Goal: Information Seeking & Learning: Learn about a topic

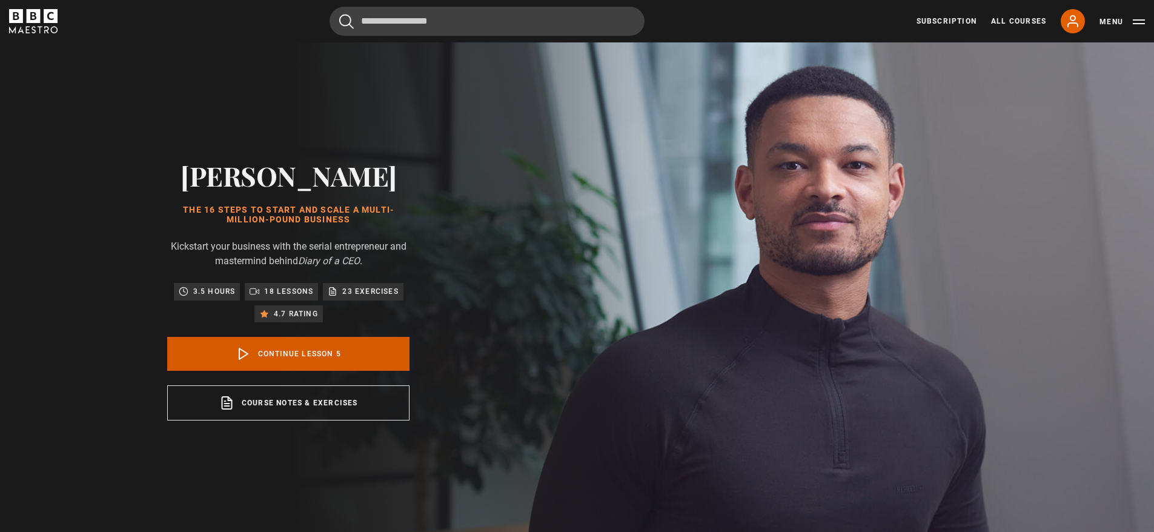
click at [307, 349] on link "Continue lesson 5" at bounding box center [288, 354] width 242 height 34
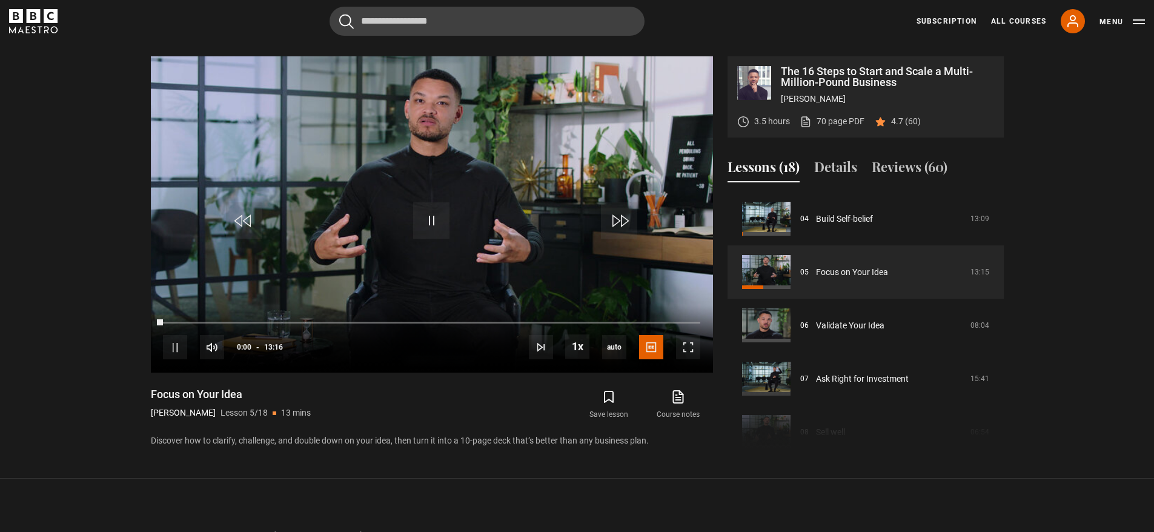
scroll to position [538, 0]
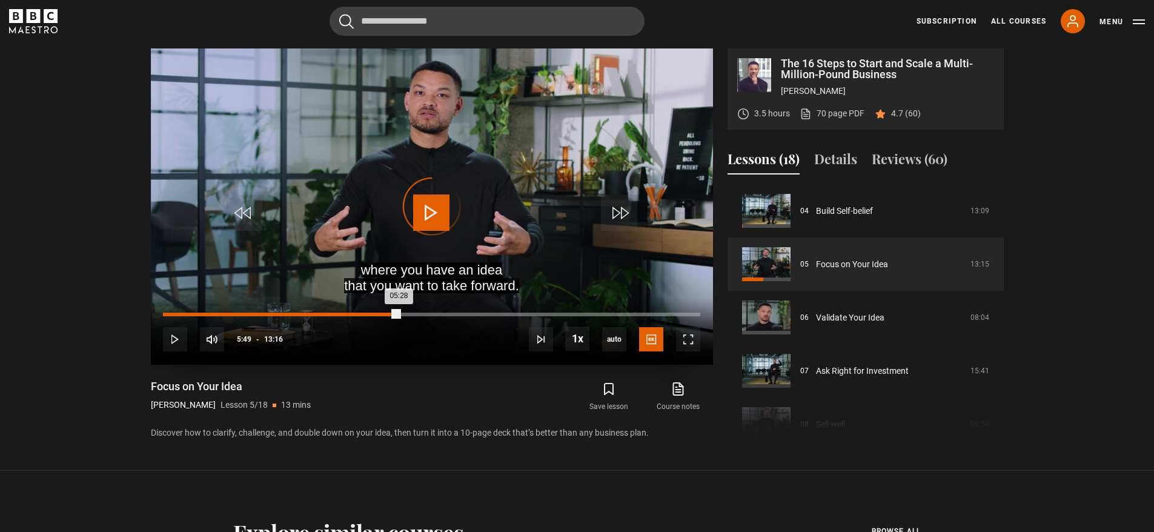
drag, startPoint x: 383, startPoint y: 312, endPoint x: 374, endPoint y: 313, distance: 9.7
click at [374, 313] on div "Loaded : 0.00% 05:12 05:28" at bounding box center [431, 314] width 537 height 4
drag, startPoint x: 375, startPoint y: 313, endPoint x: 336, endPoint y: 314, distance: 39.4
click at [336, 314] on div "05:15" at bounding box center [269, 314] width 213 height 4
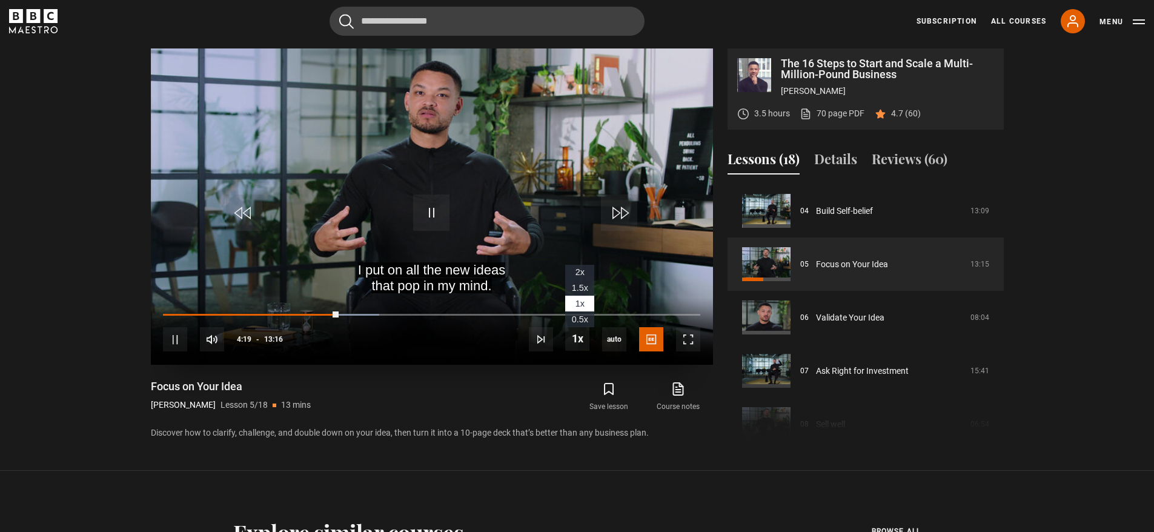
click at [578, 290] on span "1.5x" at bounding box center [580, 288] width 16 height 10
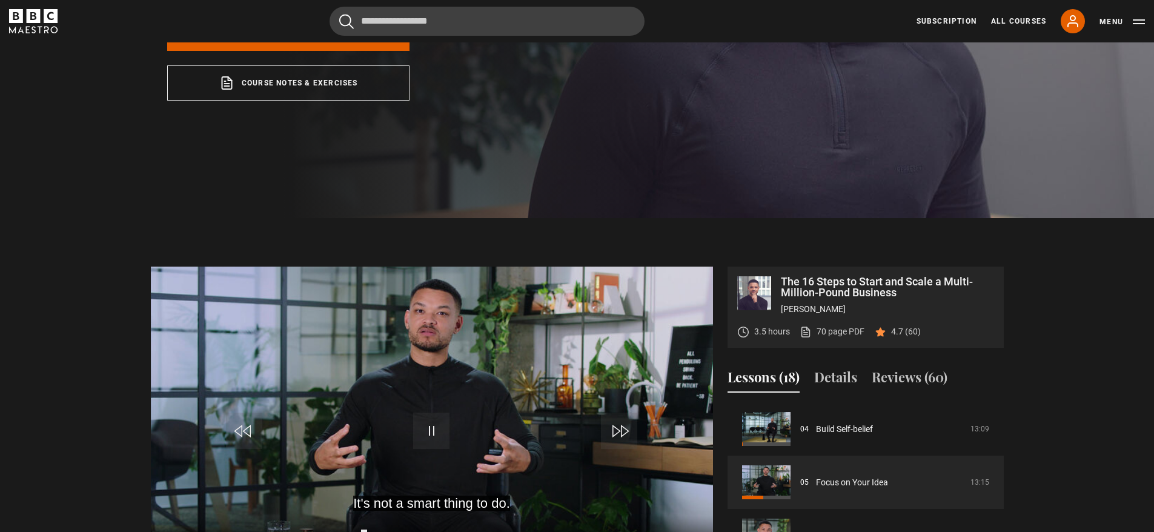
scroll to position [426, 0]
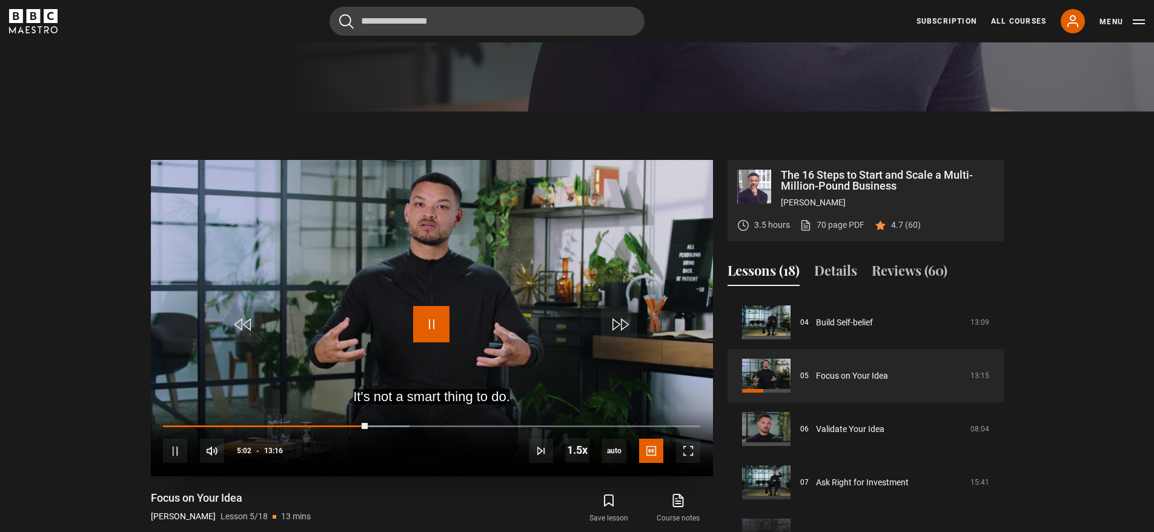
click at [437, 333] on span "Video Player" at bounding box center [431, 324] width 36 height 36
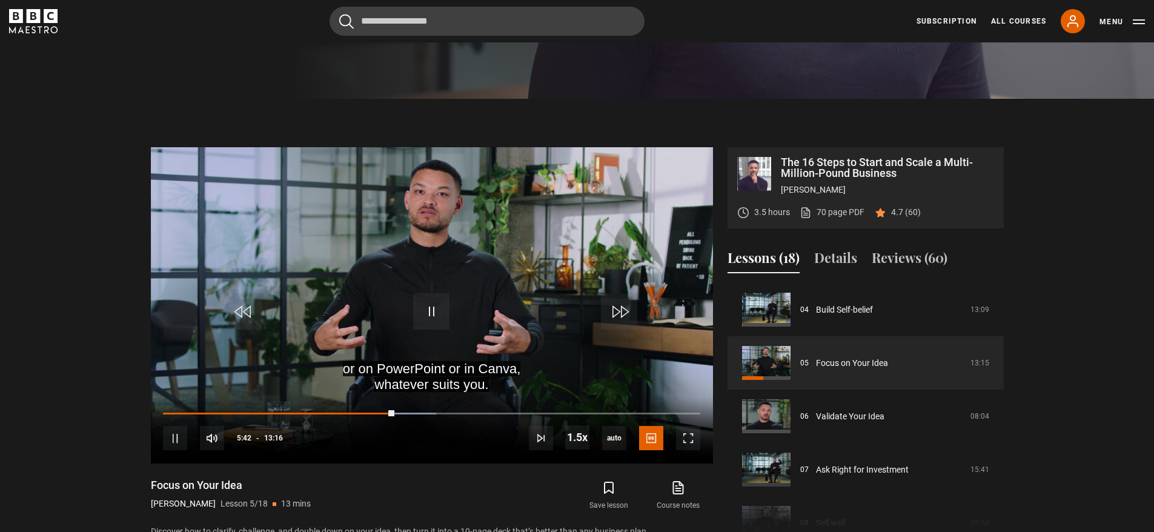
scroll to position [443, 0]
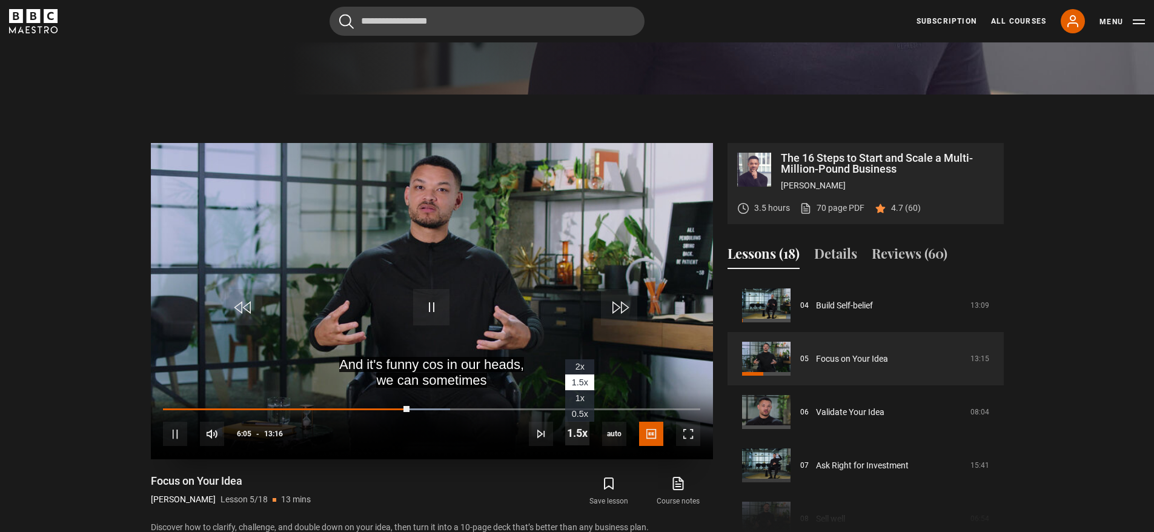
click at [573, 435] on span "Video Player" at bounding box center [577, 433] width 24 height 24
click at [580, 397] on span "1x" at bounding box center [579, 398] width 9 height 10
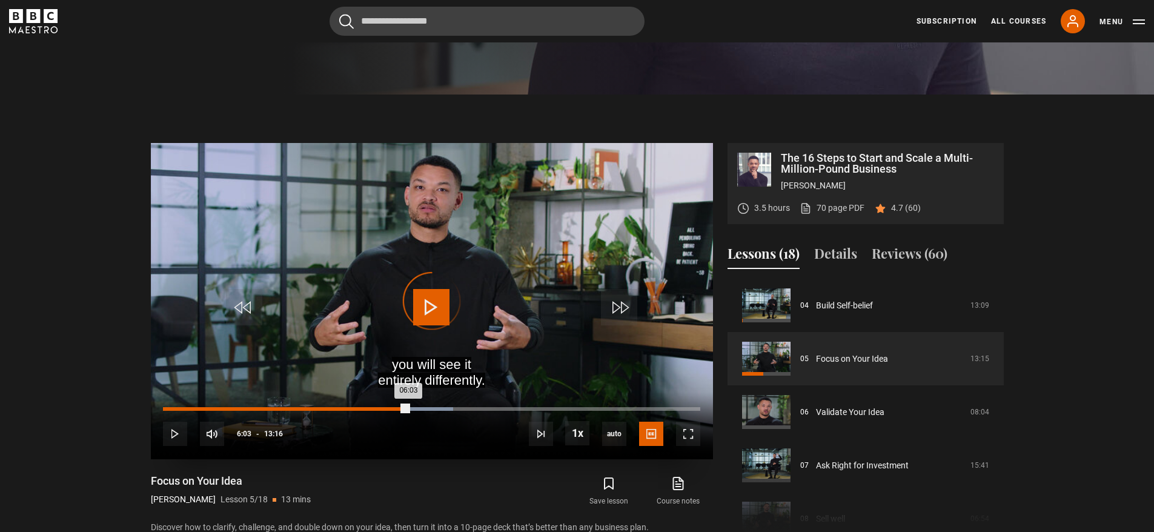
drag, startPoint x: 403, startPoint y: 408, endPoint x: 391, endPoint y: 409, distance: 12.2
click at [391, 409] on div "Loaded : 54.02% 05:38 06:03" at bounding box center [431, 409] width 537 height 4
click at [377, 407] on div "Loaded : 48.37% 05:17 05:17" at bounding box center [431, 409] width 537 height 4
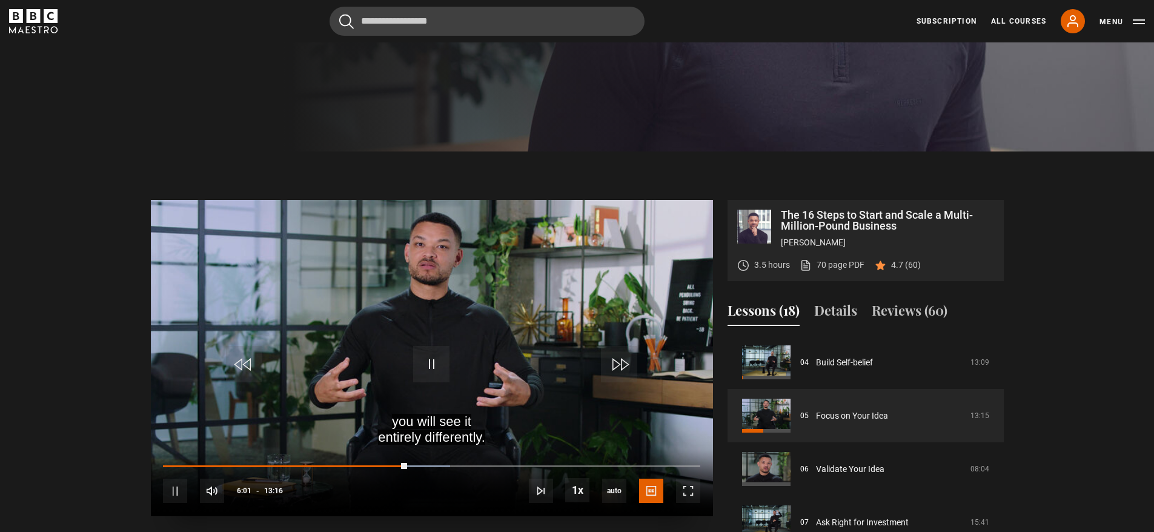
scroll to position [394, 0]
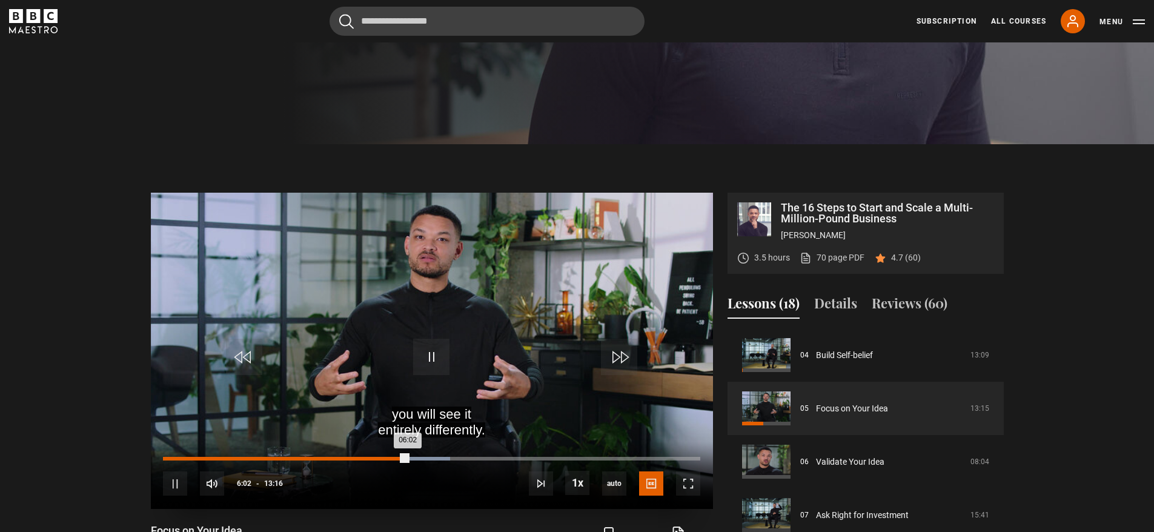
click at [400, 457] on div "05:52" at bounding box center [401, 459] width 2 height 4
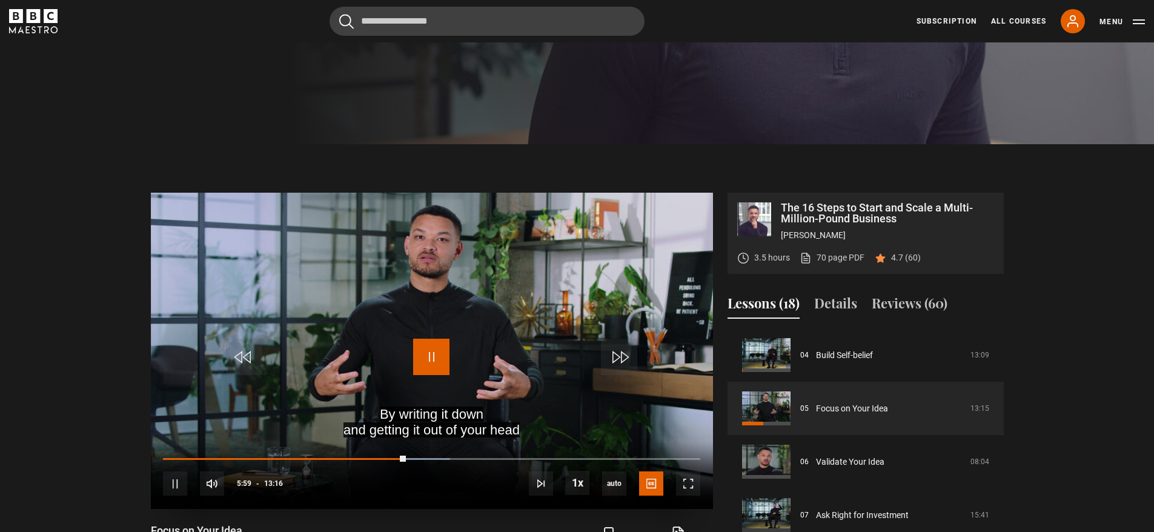
click at [438, 356] on span "Video Player" at bounding box center [431, 357] width 36 height 36
click at [391, 460] on div "10s Skip Back 10 seconds Play 10s Skip Forward 10 seconds Loaded : 53.39% 05:31…" at bounding box center [432, 474] width 562 height 67
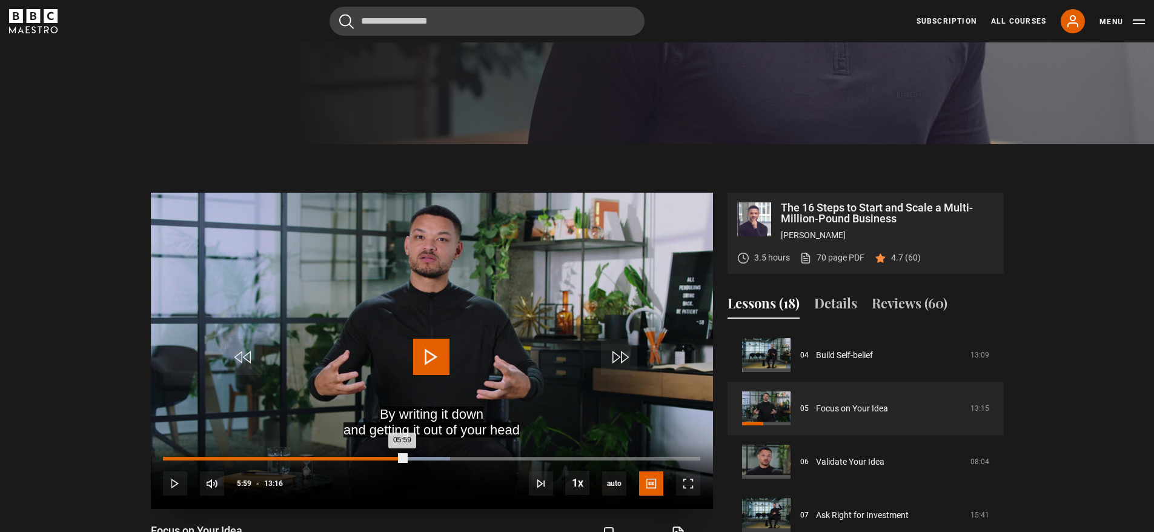
click at [392, 458] on div "Loaded : 53.39% 05:39 05:59" at bounding box center [431, 459] width 537 height 4
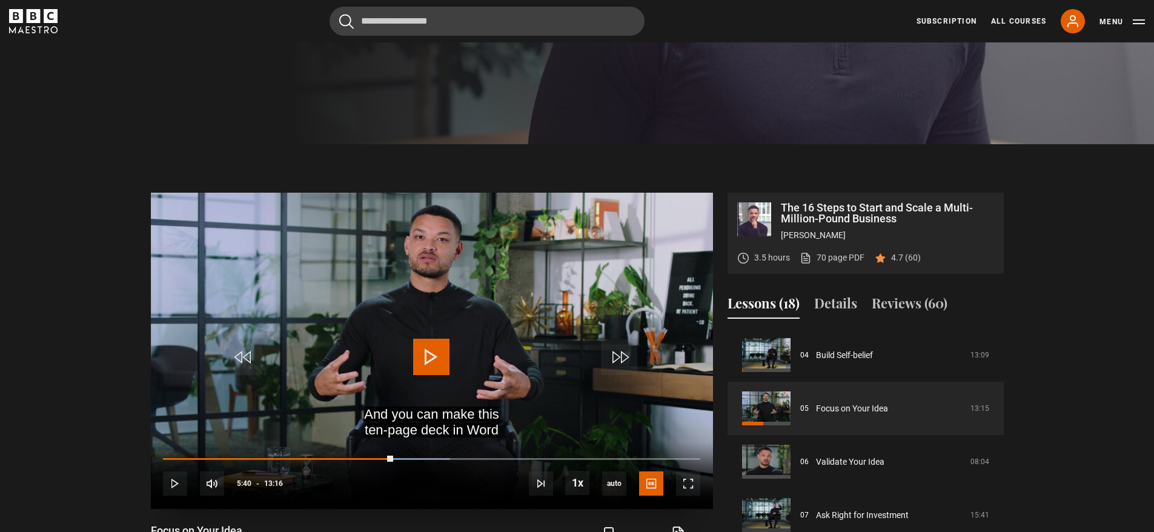
click at [448, 342] on span "Video Player" at bounding box center [431, 357] width 36 height 36
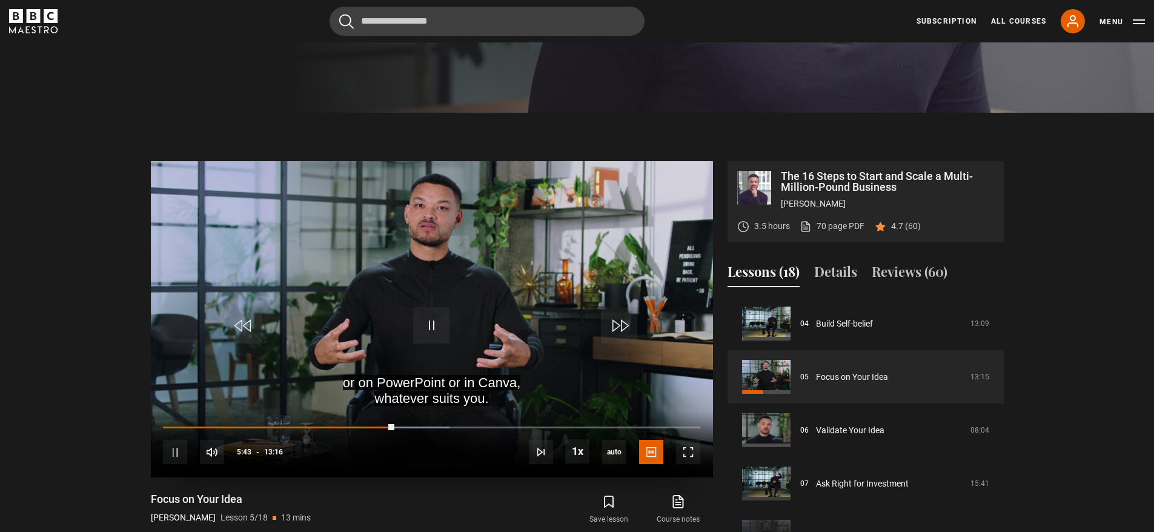
scroll to position [438, 0]
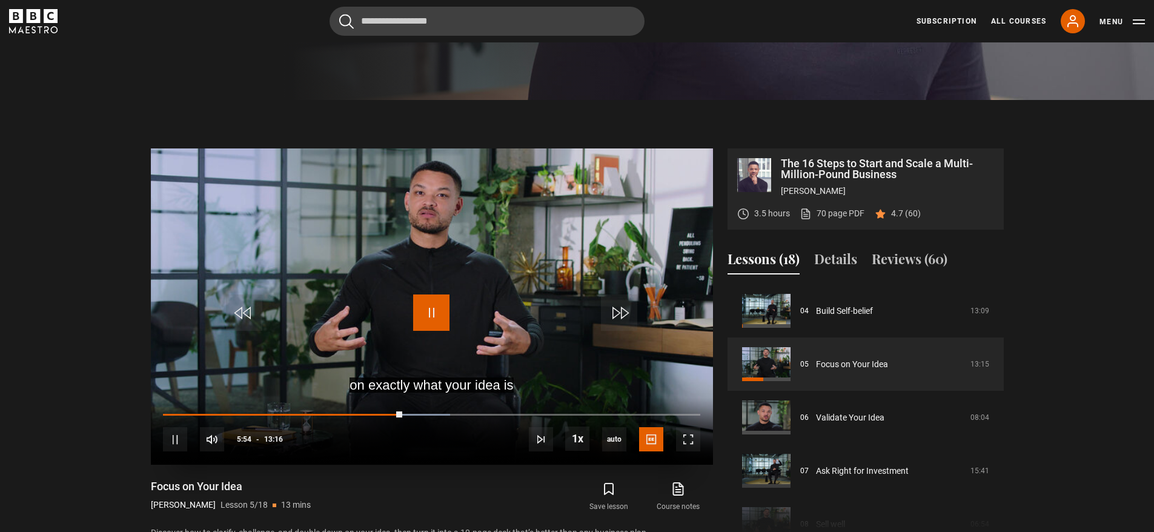
click at [416, 305] on span "Video Player" at bounding box center [431, 312] width 36 height 36
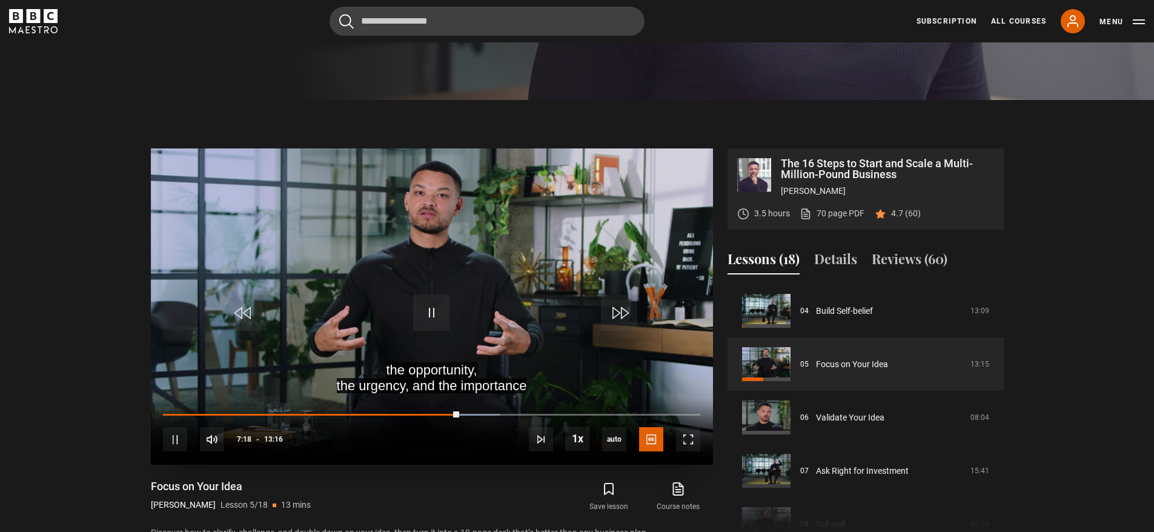
click at [448, 412] on div "10s Skip Back 10 seconds Pause 10s Skip Forward 10 seconds Loaded : 62.81% 07:0…" at bounding box center [432, 430] width 562 height 67
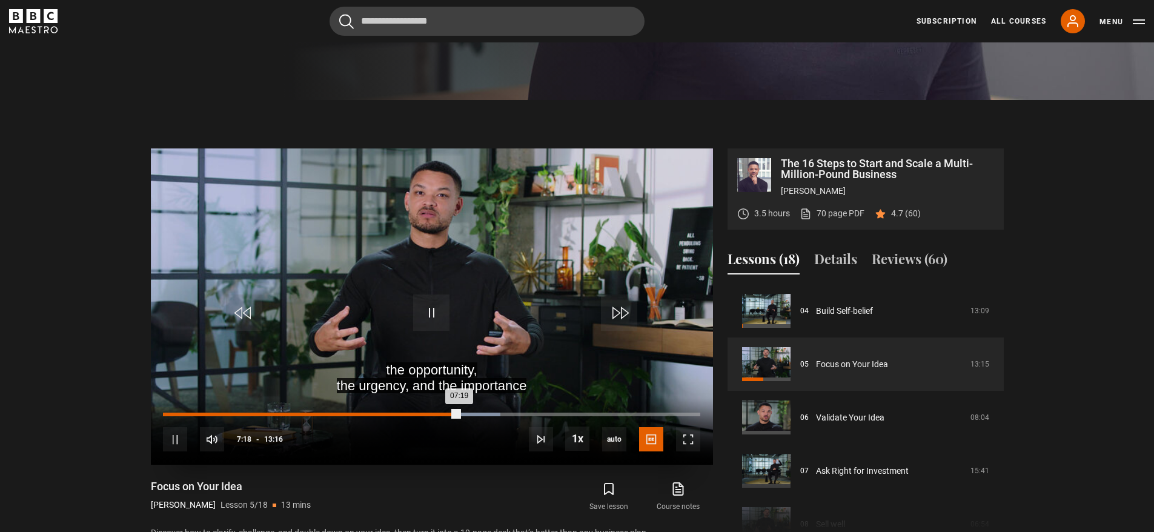
click at [446, 414] on div "07:00" at bounding box center [447, 414] width 2 height 4
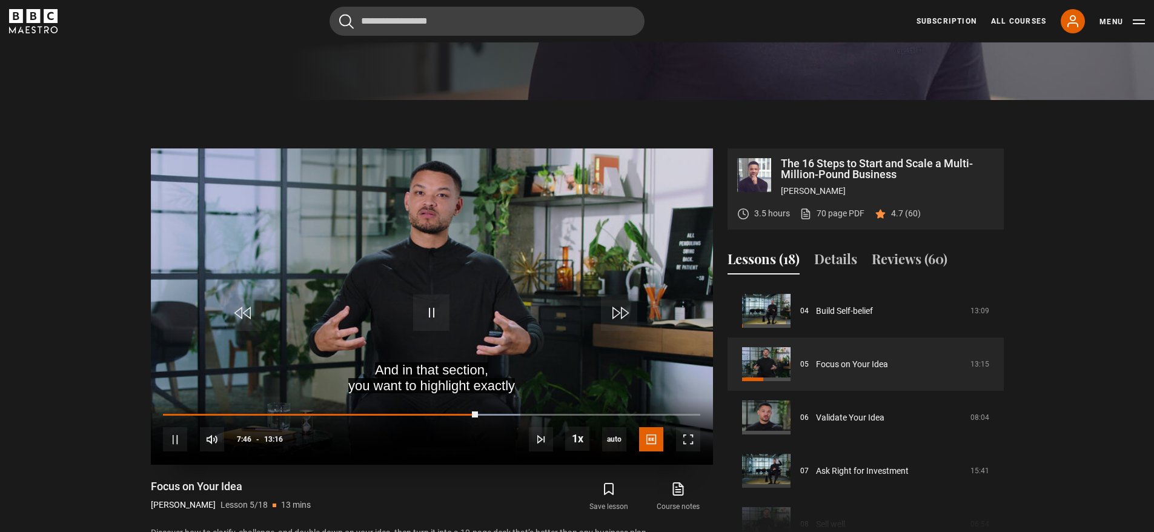
click at [421, 348] on video "Video Player" at bounding box center [432, 306] width 562 height 316
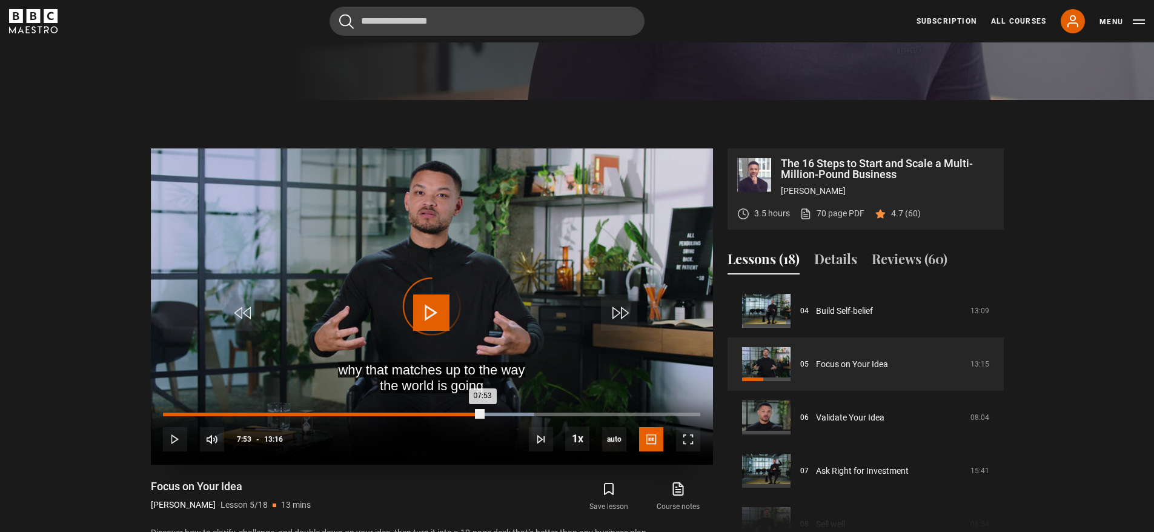
click at [482, 414] on div "Loaded : 69.10% 07:53 07:53" at bounding box center [431, 414] width 537 height 4
click at [472, 412] on div "Loaded : 69.10% 07:39 07:56" at bounding box center [431, 414] width 537 height 4
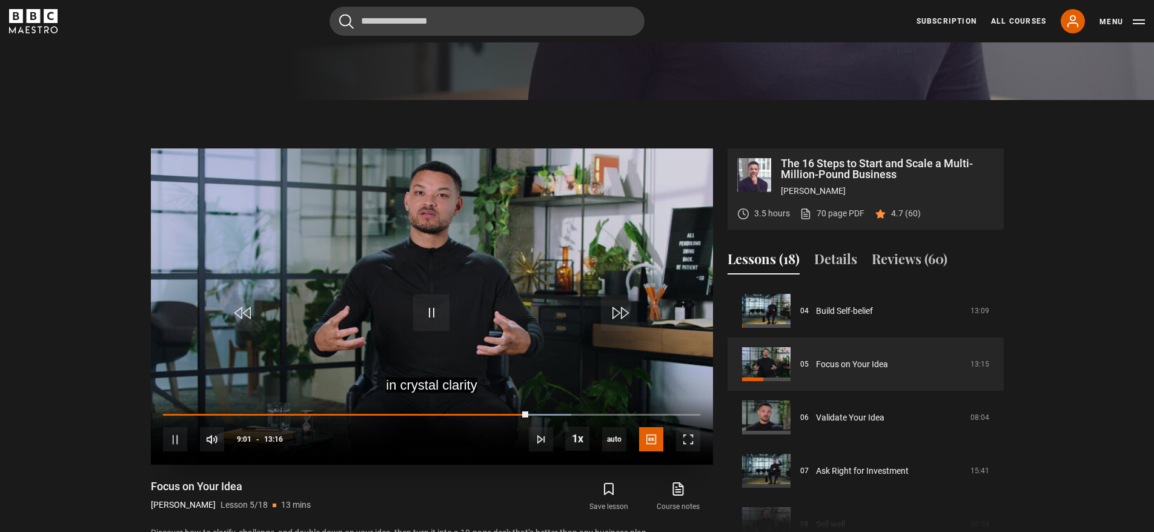
click at [410, 313] on video "Video Player" at bounding box center [432, 306] width 562 height 316
click at [415, 303] on span "Video Player" at bounding box center [431, 312] width 36 height 36
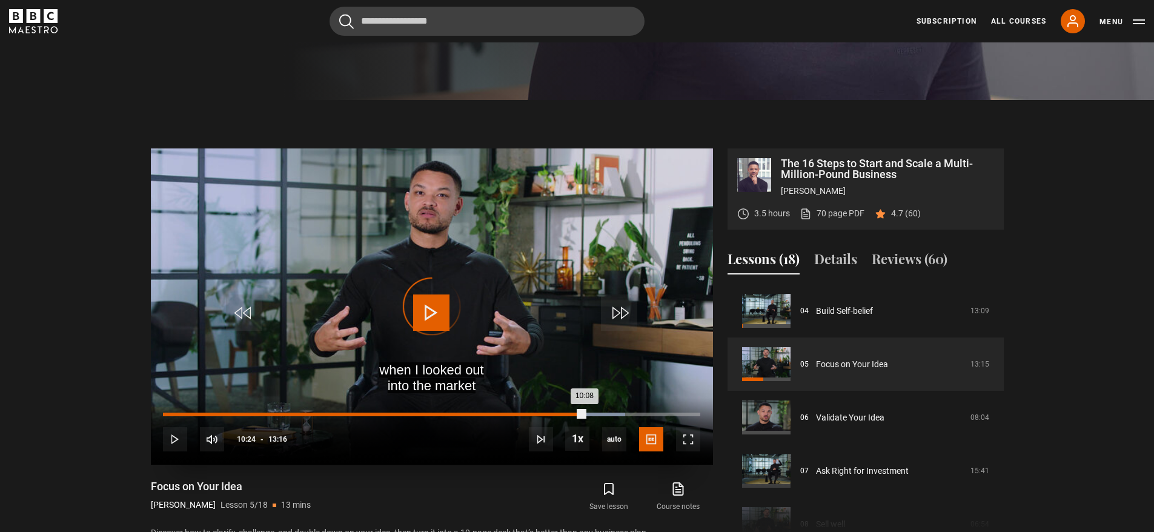
click at [573, 414] on div "Loaded : 86.06% 10:08 10:08" at bounding box center [431, 414] width 537 height 4
click at [563, 414] on div "09:52" at bounding box center [564, 414] width 2 height 4
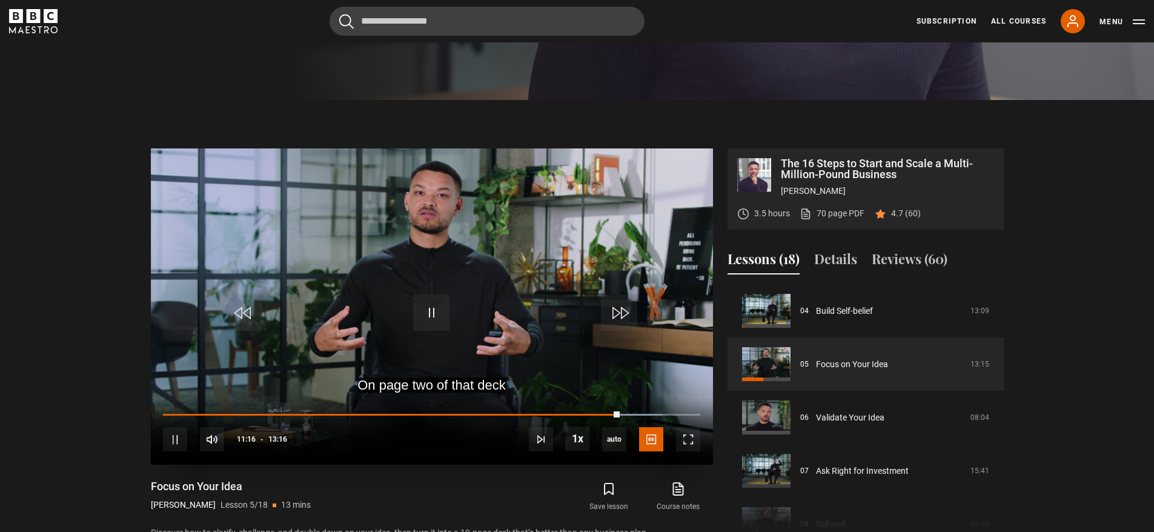
click at [608, 412] on div "10s Skip Back 10 seconds Pause 10s Skip Forward 10 seconds Loaded : 92.96% 10:5…" at bounding box center [432, 430] width 562 height 67
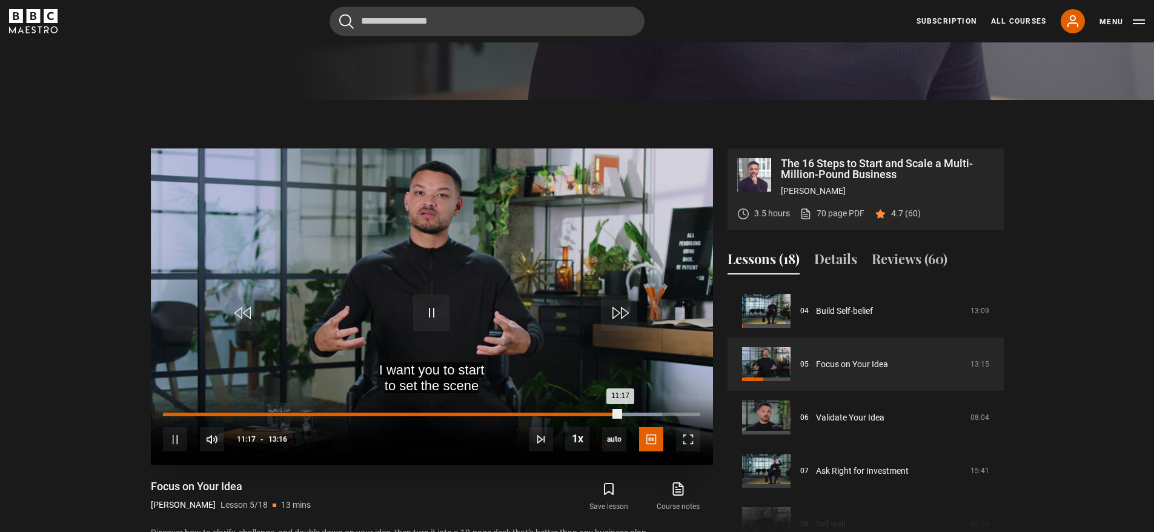
click at [609, 414] on div "11:01" at bounding box center [610, 414] width 2 height 4
click at [647, 413] on div "Loaded : 99.87% 12:04 12:14" at bounding box center [431, 414] width 537 height 4
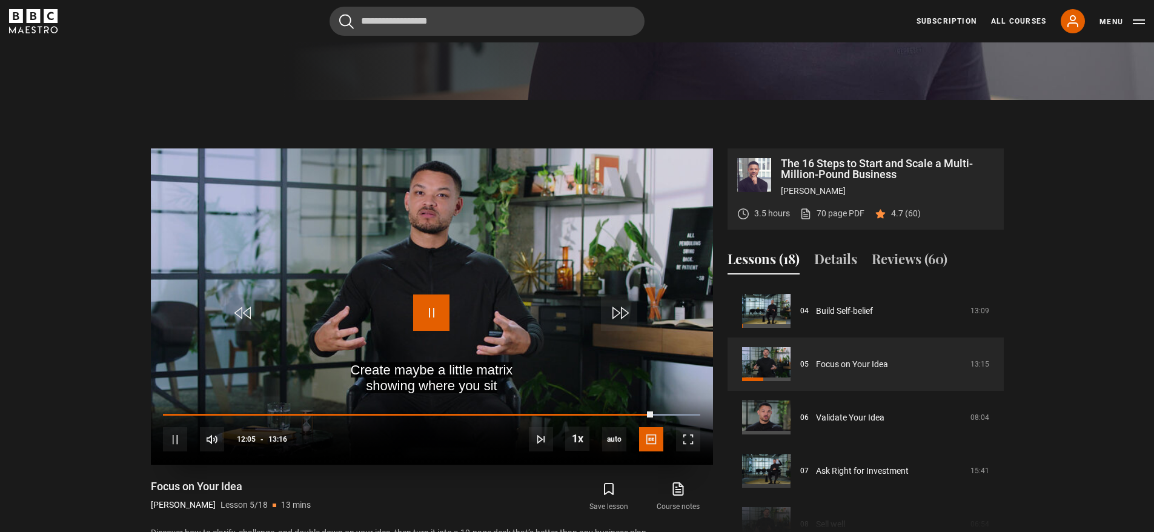
click at [426, 301] on span "Video Player" at bounding box center [431, 312] width 36 height 36
click at [428, 308] on span "Video Player" at bounding box center [431, 312] width 36 height 36
click at [446, 310] on span "Video Player" at bounding box center [431, 312] width 36 height 36
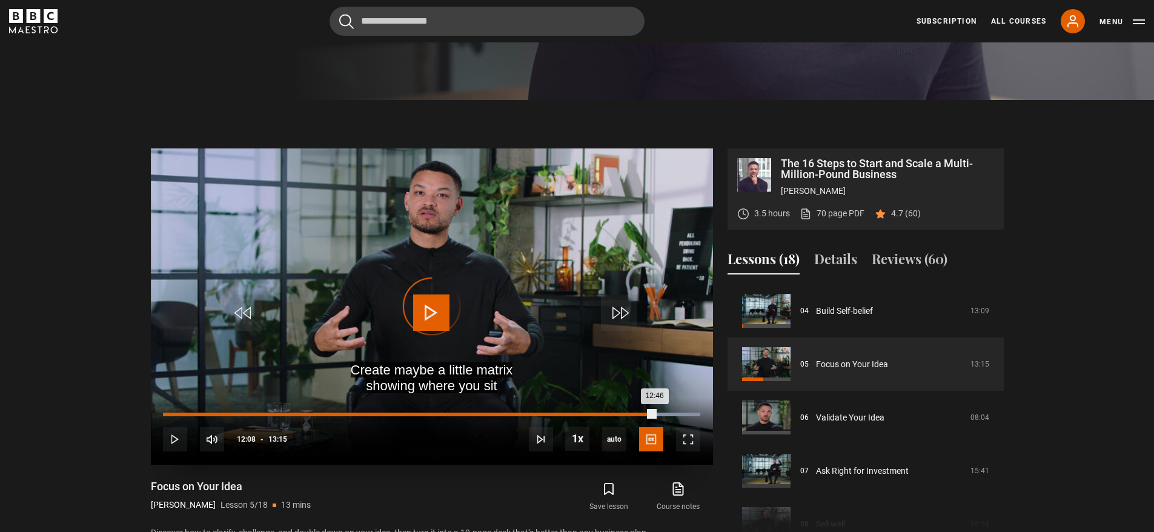
click at [654, 413] on div "Loaded : 100.00% 12:08 12:46" at bounding box center [431, 414] width 537 height 4
click at [667, 413] on div "Loaded : 100.00% 12:28 13:02" at bounding box center [431, 414] width 537 height 4
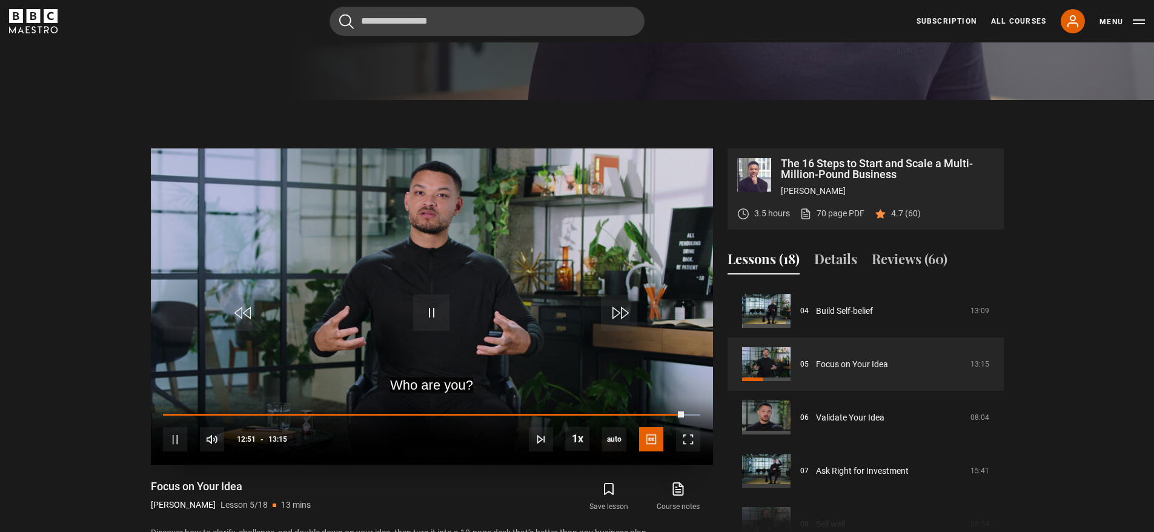
click at [478, 330] on video "Video Player" at bounding box center [432, 306] width 562 height 316
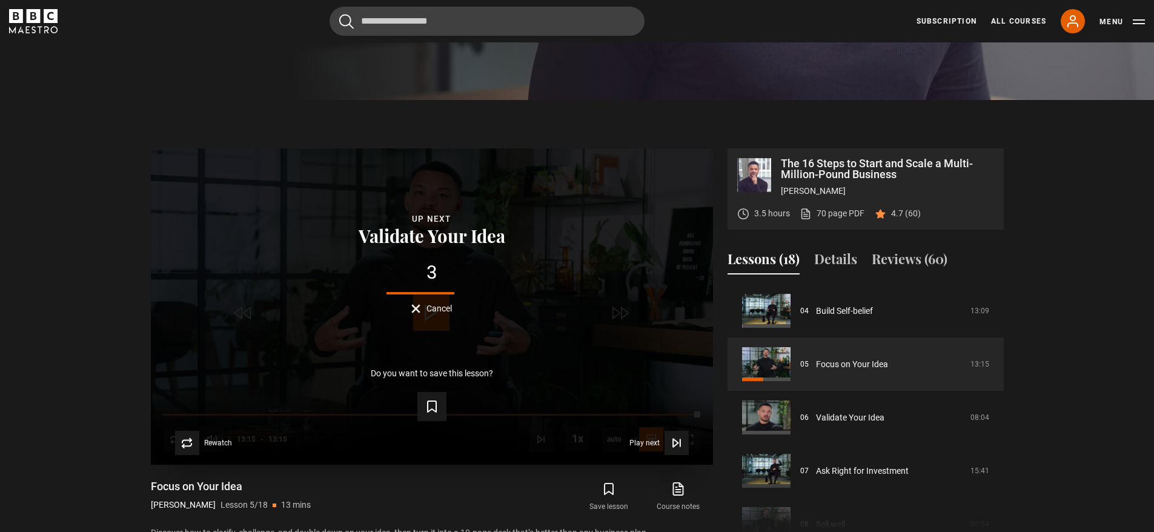
click at [689, 444] on div "Rewatch Rewatch Play next Play next" at bounding box center [431, 443] width 523 height 24
click at [682, 445] on icon "Video Player" at bounding box center [676, 443] width 12 height 12
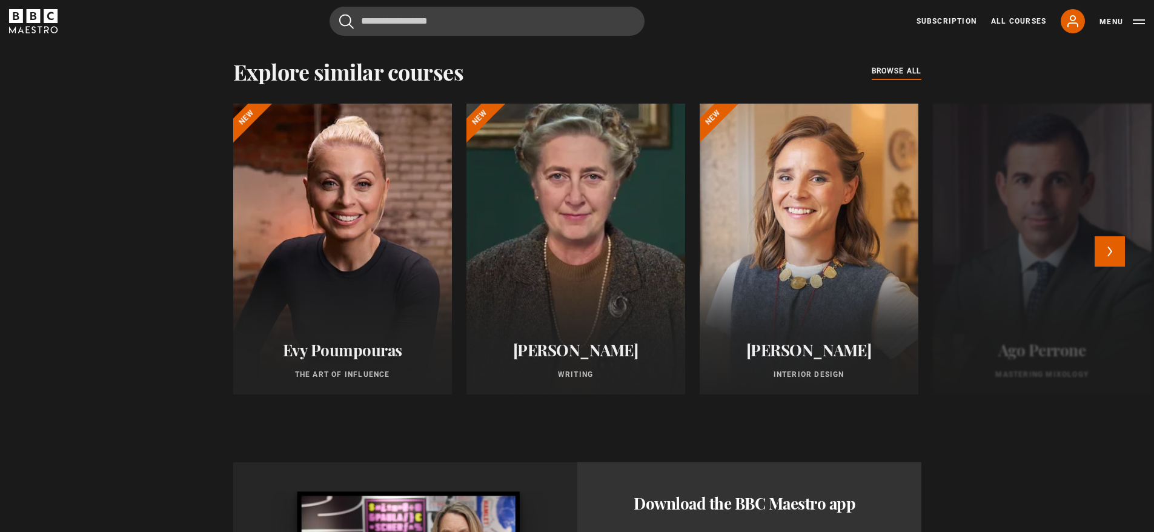
scroll to position [623, 0]
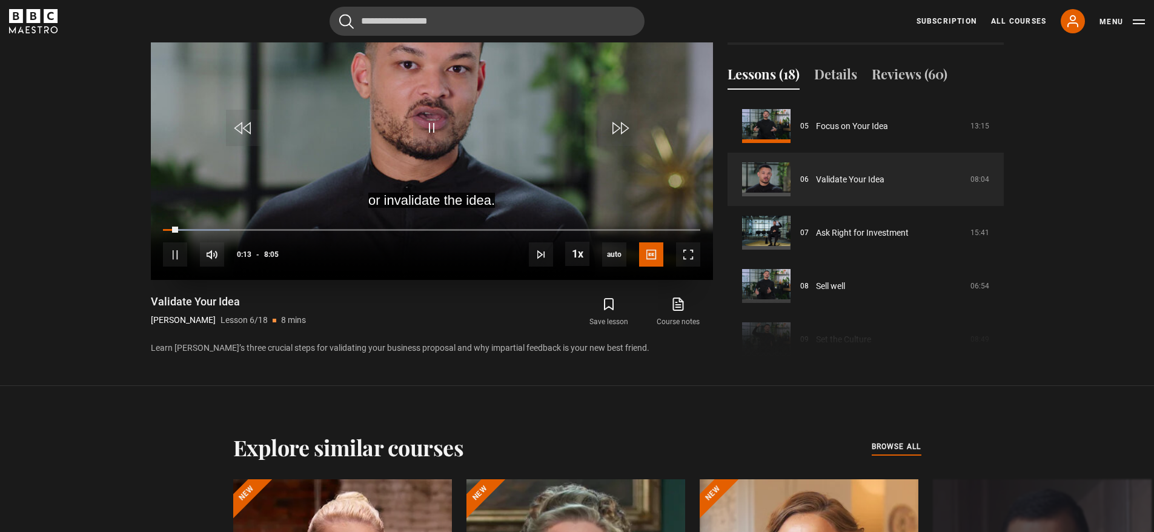
click at [492, 174] on video "Video Player" at bounding box center [432, 122] width 562 height 316
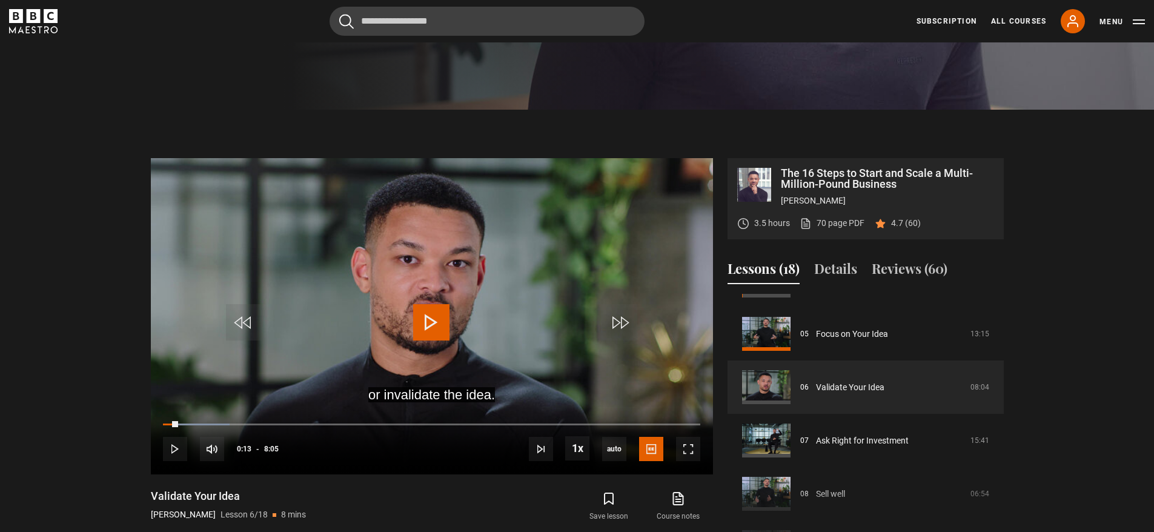
scroll to position [268, 0]
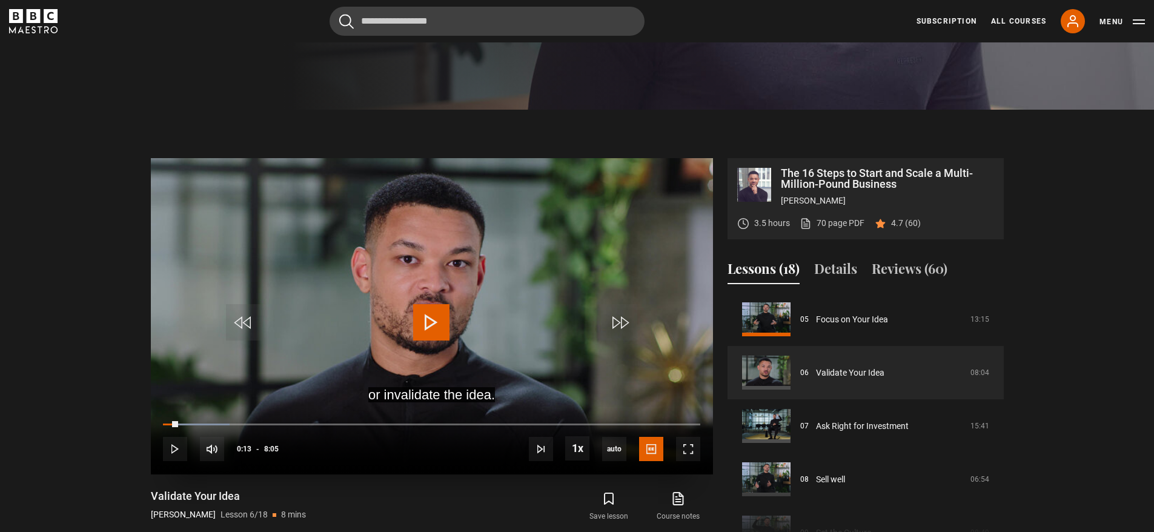
click at [425, 323] on span "Video Player" at bounding box center [431, 322] width 36 height 36
click at [431, 317] on span "Video Player" at bounding box center [431, 322] width 36 height 36
click at [428, 321] on span "Video Player" at bounding box center [431, 322] width 36 height 36
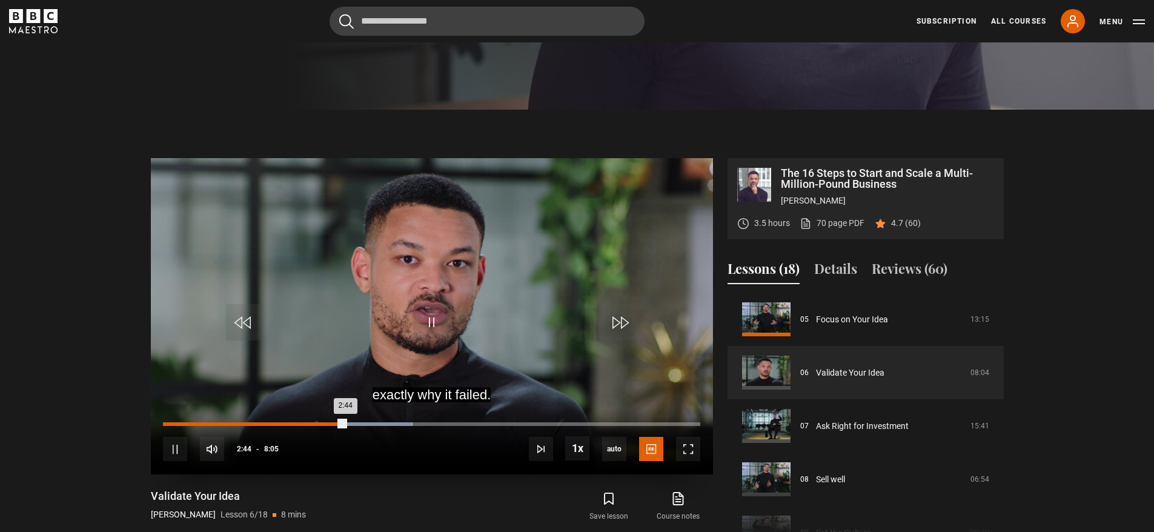
click at [329, 423] on div "Loaded : 46.39% 2:29 2:44" at bounding box center [431, 424] width 537 height 4
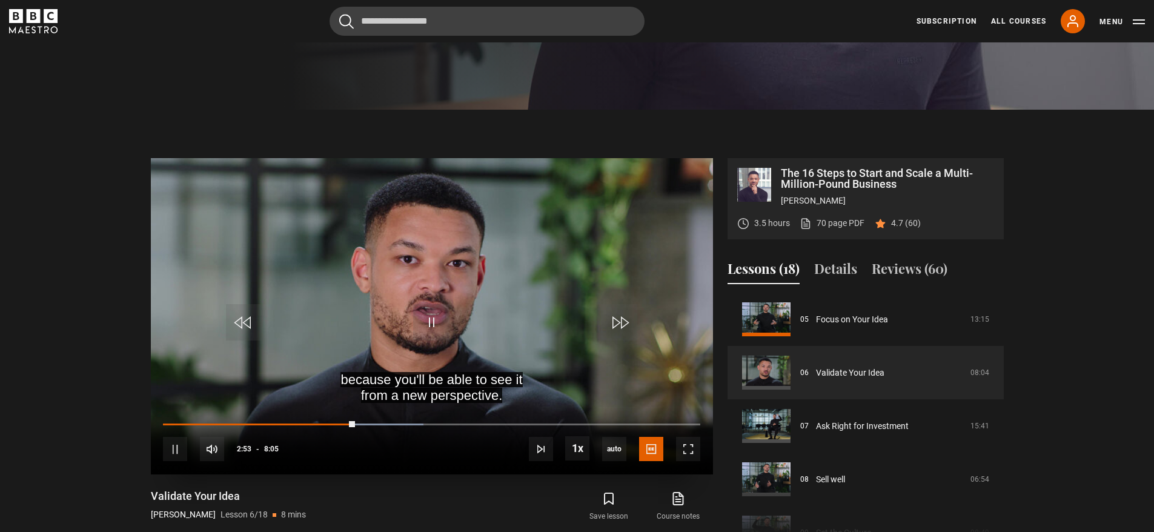
click at [431, 370] on video "Video Player" at bounding box center [432, 316] width 562 height 316
click at [428, 326] on span "Video Player" at bounding box center [431, 322] width 36 height 36
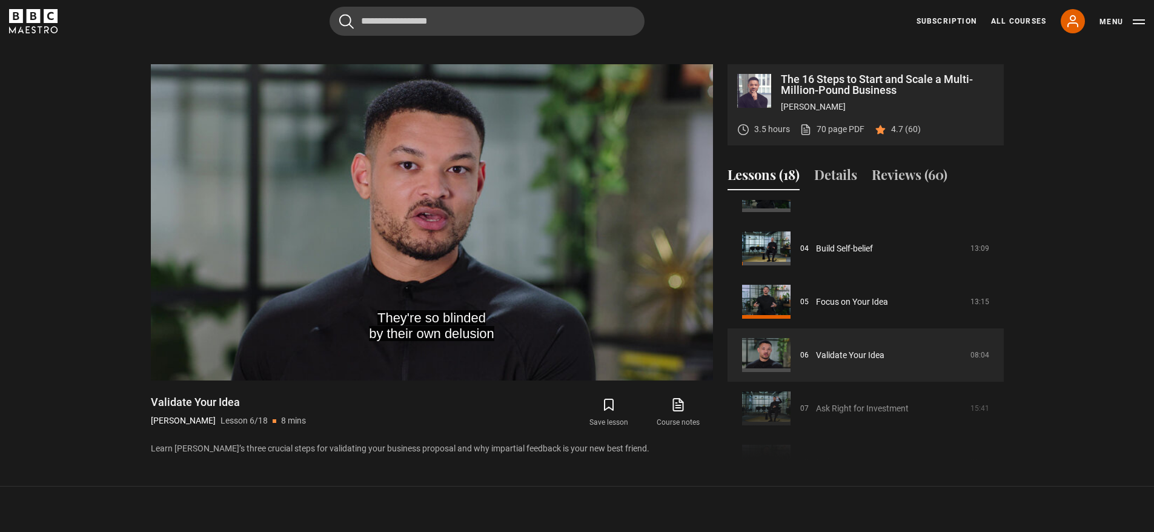
scroll to position [520, 0]
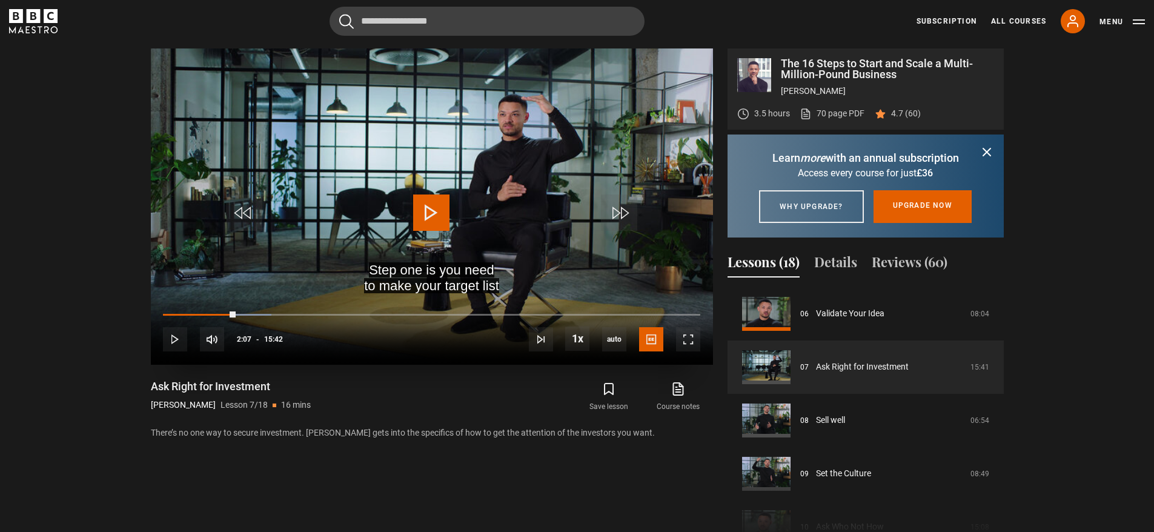
click at [428, 225] on span "Video Player" at bounding box center [431, 212] width 36 height 36
click at [443, 199] on span "Video Player" at bounding box center [431, 212] width 36 height 36
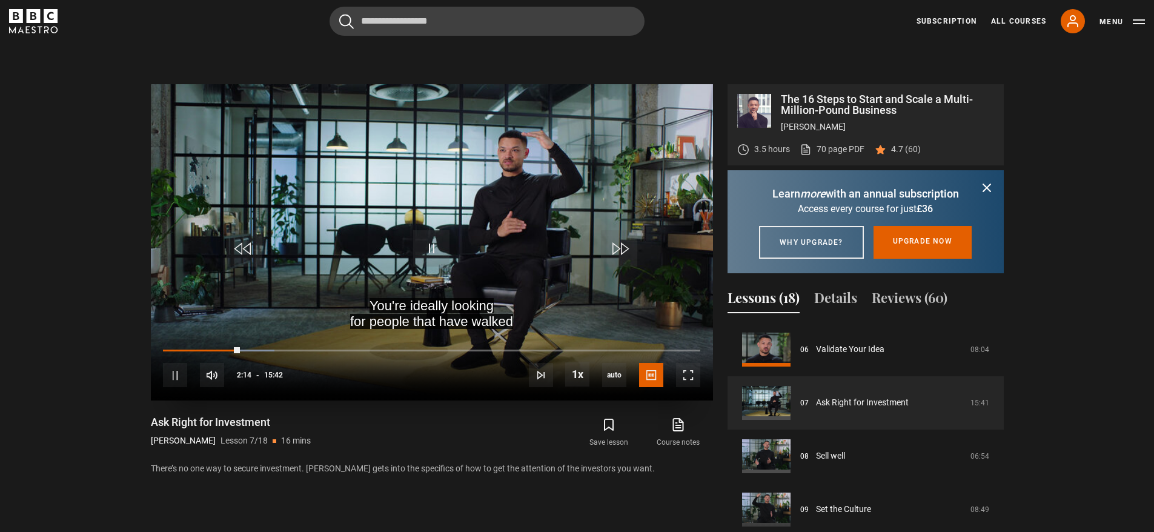
scroll to position [487, 0]
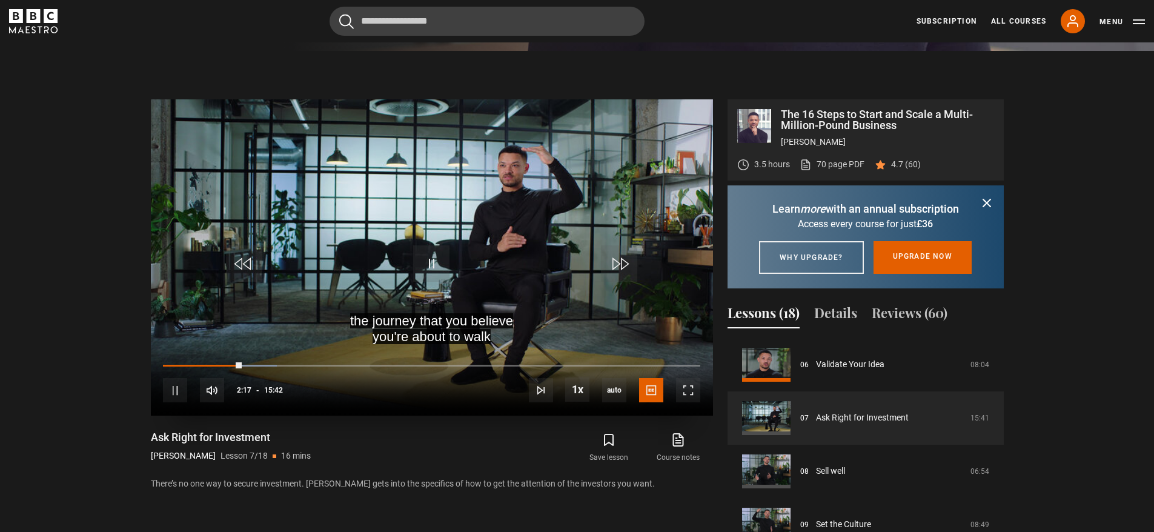
click at [233, 362] on div "10s Skip Back 10 seconds Pause 10s Skip Forward 10 seconds Loaded : 21.23% 02:0…" at bounding box center [432, 381] width 562 height 67
click at [233, 363] on div "02:03" at bounding box center [234, 365] width 2 height 4
click at [573, 388] on span "Video Player" at bounding box center [577, 389] width 24 height 24
click at [170, 394] on span "Video Player" at bounding box center [175, 390] width 24 height 24
click at [285, 363] on div "Loaded : 31.32% 03:33 03:53" at bounding box center [431, 365] width 537 height 4
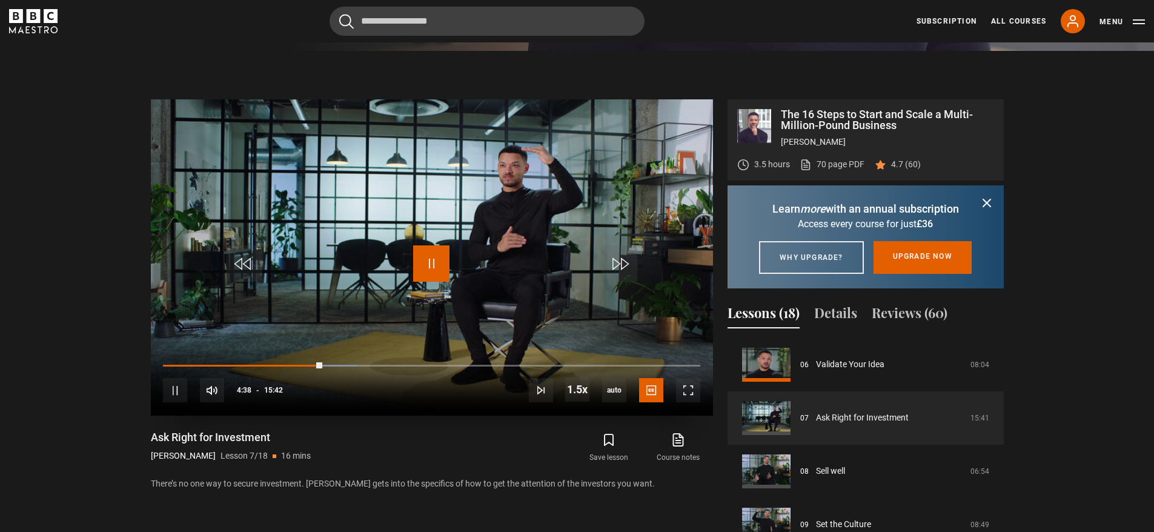
click at [421, 266] on span "Video Player" at bounding box center [431, 263] width 36 height 36
click at [426, 265] on span "Video Player" at bounding box center [431, 263] width 36 height 36
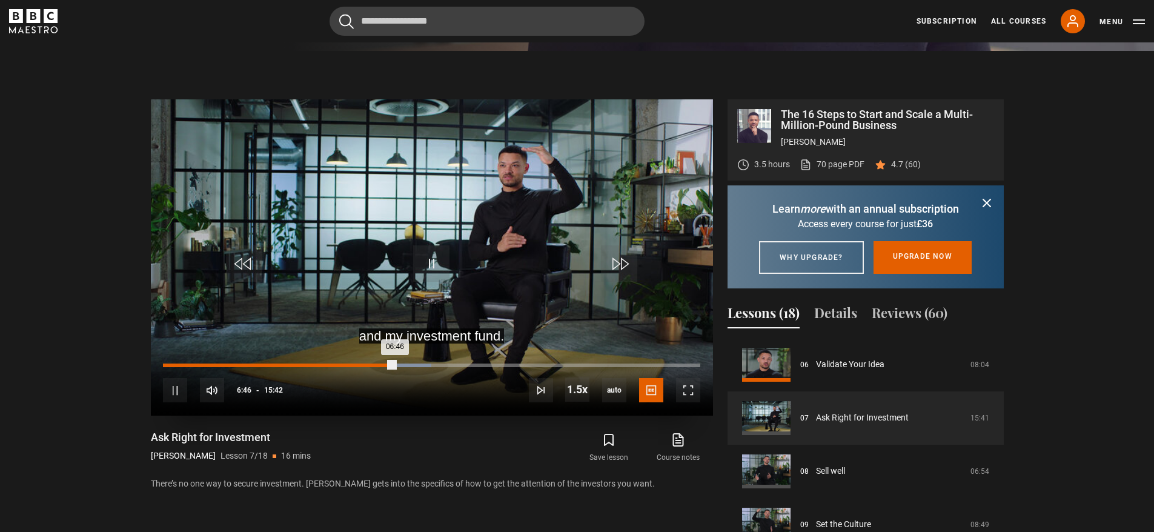
click at [385, 365] on div "Loaded : 49.89% 06:22 06:46" at bounding box center [431, 365] width 537 height 4
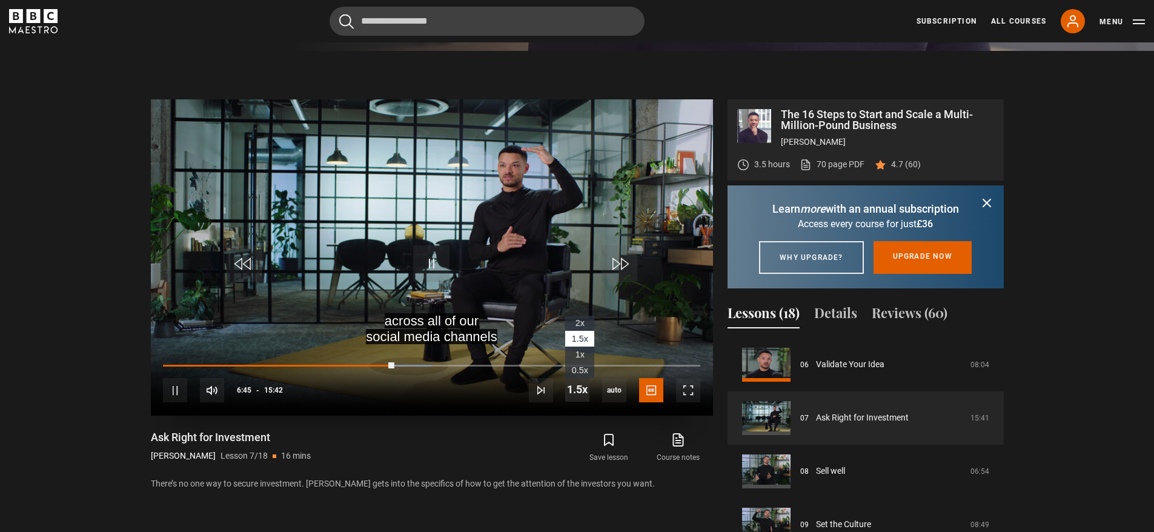
click at [582, 388] on span "Video Player" at bounding box center [577, 389] width 24 height 24
click at [583, 388] on span "Video Player" at bounding box center [577, 389] width 24 height 24
click at [379, 363] on div "10s Skip Back 10 seconds Pause 10s Skip Forward 10 seconds Loaded : 49.89% 06:3…" at bounding box center [432, 381] width 562 height 67
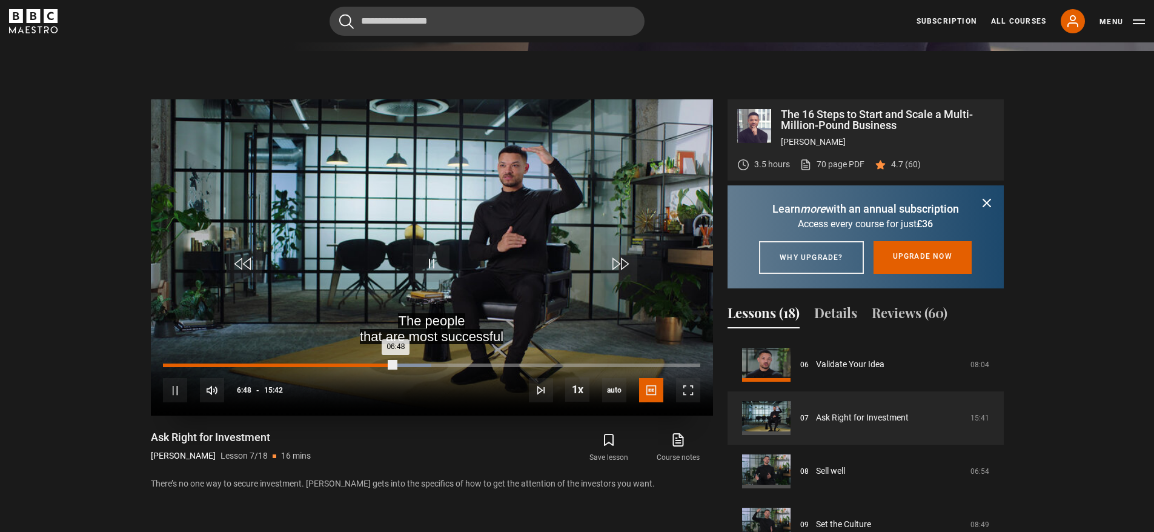
click at [378, 365] on div "Loaded : 49.89% 06:18 06:48" at bounding box center [431, 365] width 537 height 4
click at [440, 286] on video "Video Player" at bounding box center [432, 257] width 562 height 316
click at [382, 365] on div "06:24" at bounding box center [383, 365] width 2 height 4
click at [433, 268] on span "Video Player" at bounding box center [431, 263] width 36 height 36
